Goal: Find contact information: Find contact information

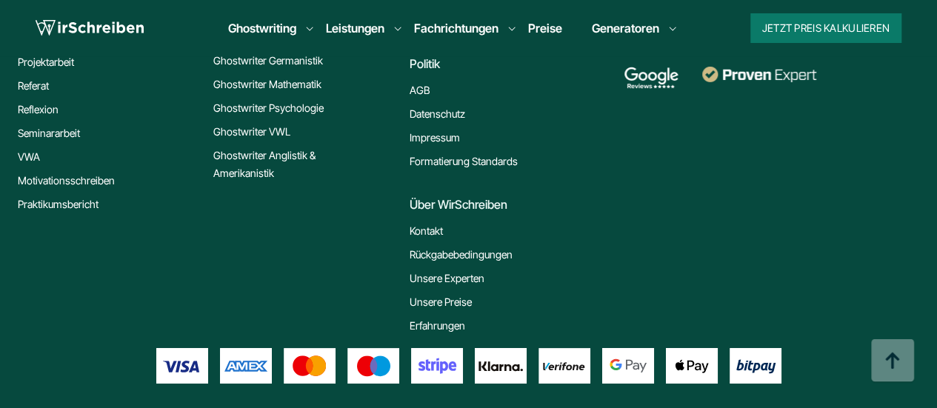
scroll to position [8567, 0]
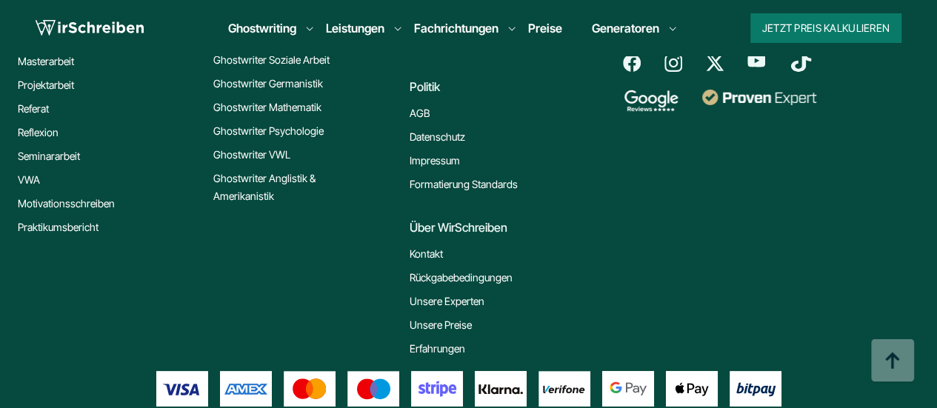
click at [424, 152] on link "Impressum" at bounding box center [434, 161] width 50 height 18
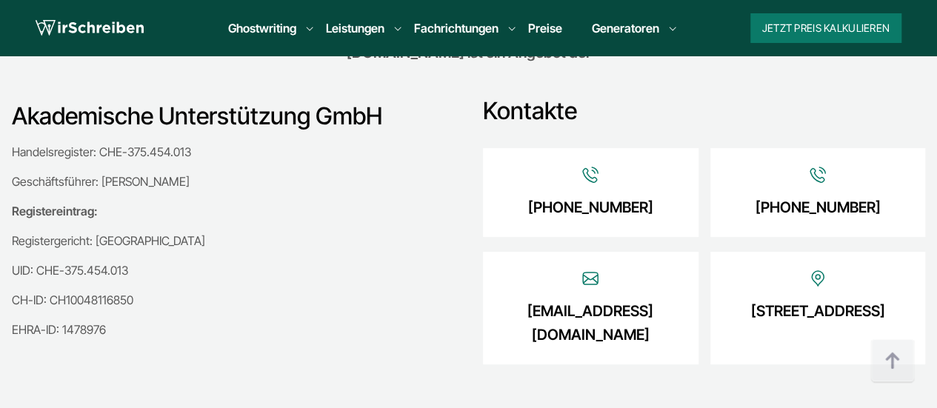
scroll to position [444, 0]
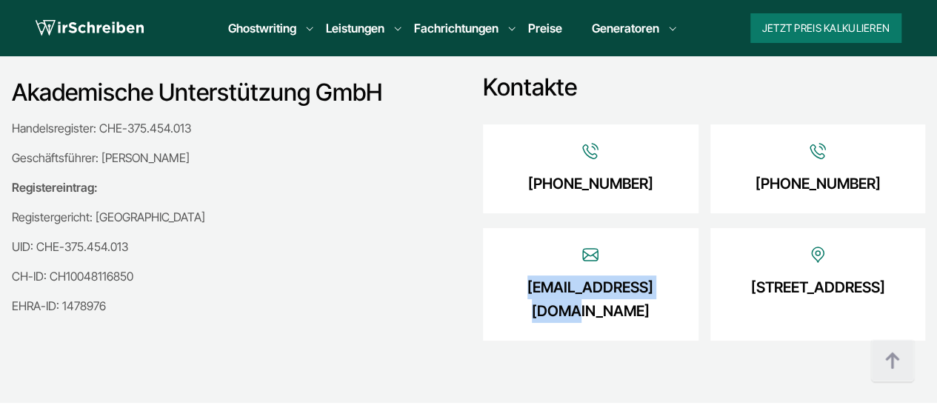
drag, startPoint x: 666, startPoint y: 288, endPoint x: 520, endPoint y: 288, distance: 146.6
click at [520, 288] on div "[EMAIL_ADDRESS][DOMAIN_NAME]" at bounding box center [590, 284] width 215 height 113
copy link "[EMAIL_ADDRESS][DOMAIN_NAME]"
